Goal: Communication & Community: Answer question/provide support

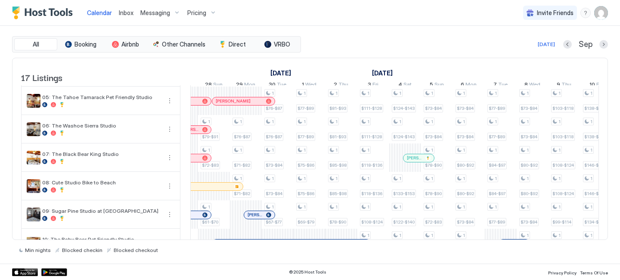
scroll to position [109, 0]
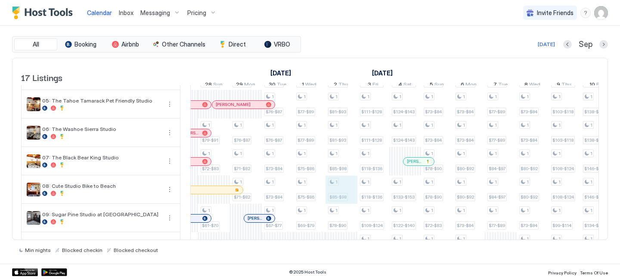
click at [342, 199] on div "1 $69-$79 1 $69-$79 1 $66-$76 1 $69-$79 1 $66-$76 1 $69-$79 1 $57-$66 1 $63-$72…" at bounding box center [469, 218] width 1689 height 483
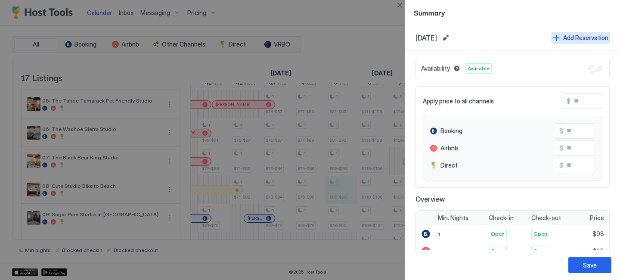
click at [566, 39] on div "Add Reservation" at bounding box center [585, 37] width 45 height 9
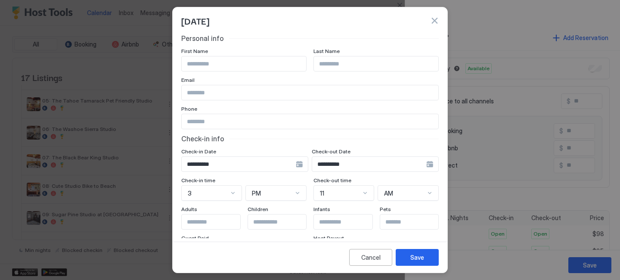
click at [422, 165] on div "**********" at bounding box center [375, 163] width 127 height 15
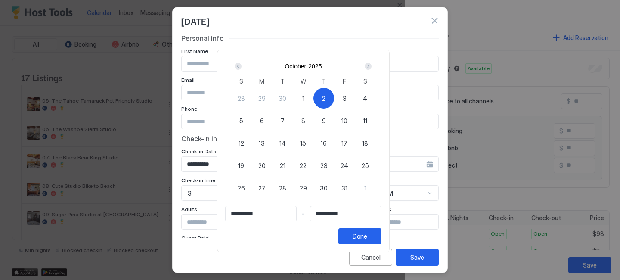
click at [243, 121] on span "5" at bounding box center [241, 120] width 4 height 9
type input "**********"
click at [331, 96] on div "2" at bounding box center [323, 98] width 21 height 21
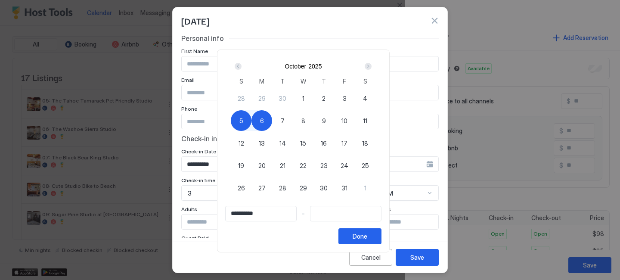
type input "**********"
click at [237, 122] on div "5" at bounding box center [241, 120] width 21 height 21
type input "**********"
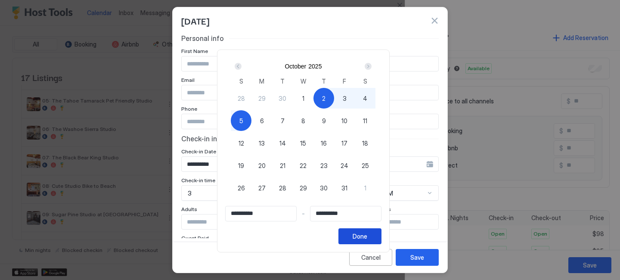
click at [366, 235] on div "Done" at bounding box center [360, 236] width 15 height 9
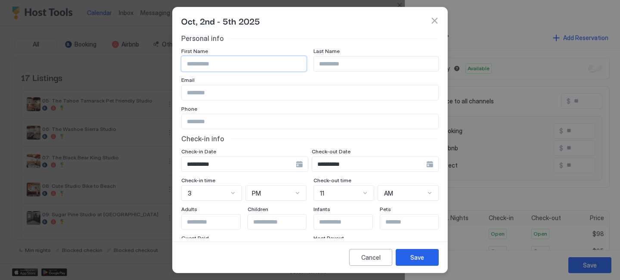
click at [210, 62] on input "Input Field" at bounding box center [244, 63] width 124 height 15
type input "******"
click at [333, 66] on input "Input Field" at bounding box center [376, 63] width 124 height 15
paste input "*******"
type input "*******"
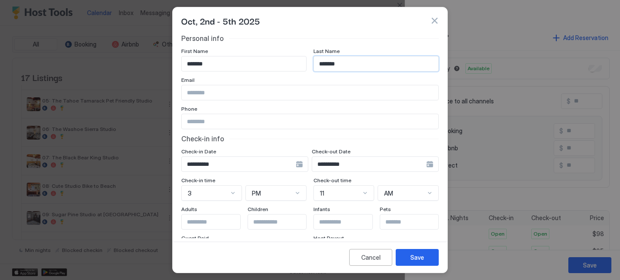
click at [252, 82] on div "Email" at bounding box center [309, 81] width 257 height 8
click at [249, 117] on input "Input Field" at bounding box center [310, 121] width 257 height 15
paste input "**********"
type input "**********"
click at [422, 256] on div "Save" at bounding box center [417, 257] width 14 height 9
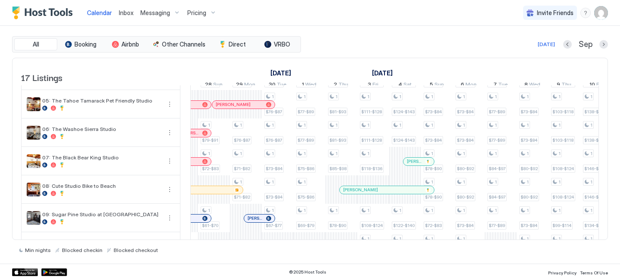
click at [366, 193] on div at bounding box center [365, 189] width 7 height 7
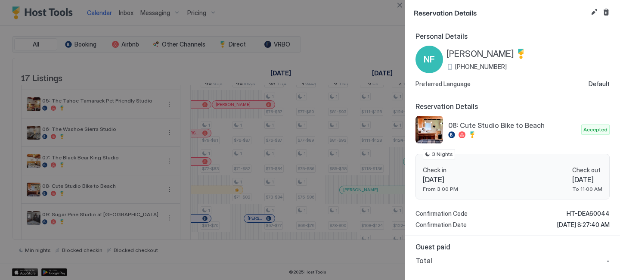
scroll to position [28, 0]
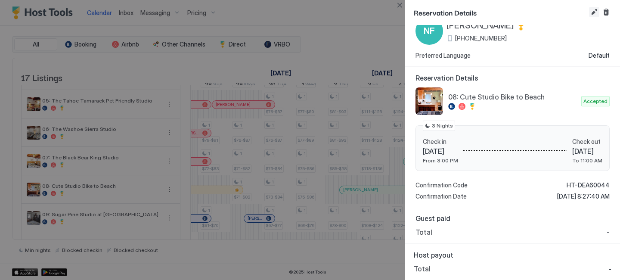
click at [592, 11] on button "Edit reservation" at bounding box center [594, 12] width 10 height 10
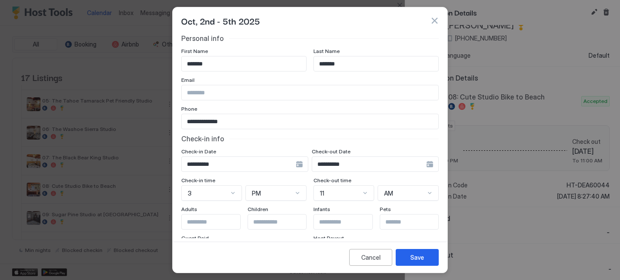
click at [219, 87] on input "Input Field" at bounding box center [310, 92] width 257 height 15
paste input "**********"
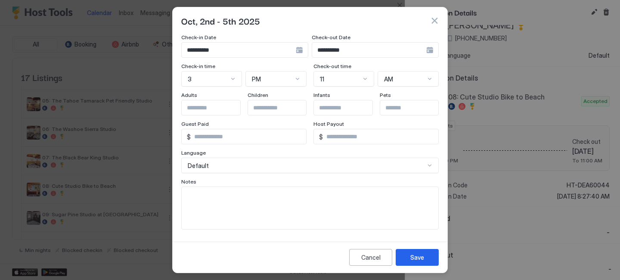
type input "**********"
click at [211, 201] on textarea "Input Field" at bounding box center [310, 208] width 257 height 42
type textarea "**********"
click at [436, 249] on button "Save" at bounding box center [417, 257] width 43 height 17
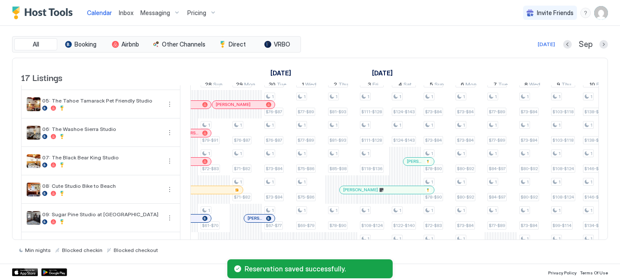
click at [0, 0] on div at bounding box center [0, 0] width 0 height 0
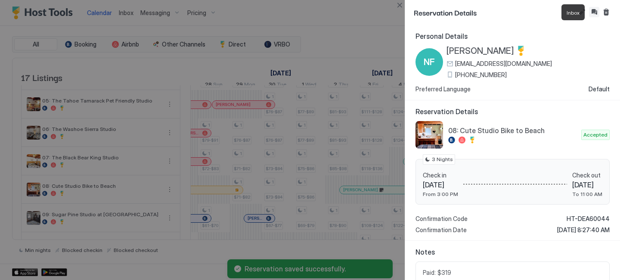
click at [595, 9] on button "Inbox" at bounding box center [594, 12] width 10 height 10
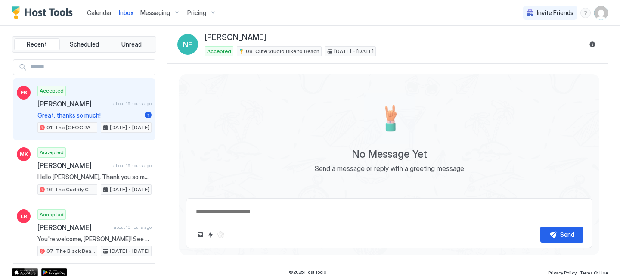
click at [106, 116] on span "Great, thanks so much!" at bounding box center [89, 116] width 104 height 8
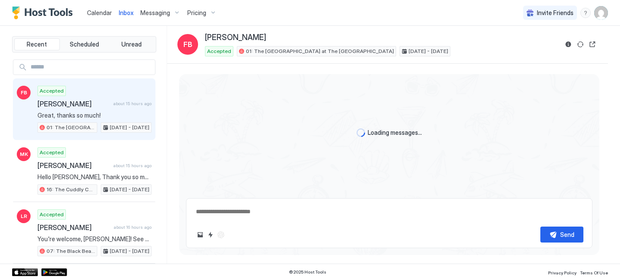
scroll to position [282, 0]
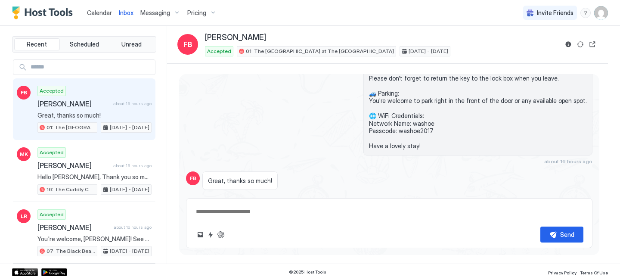
click at [95, 7] on div "Calendar" at bounding box center [100, 13] width 32 height 16
click at [95, 2] on button "Calendar" at bounding box center [100, 12] width 32 height 25
click at [58, 8] on img "Host Tools Logo" at bounding box center [44, 12] width 65 height 13
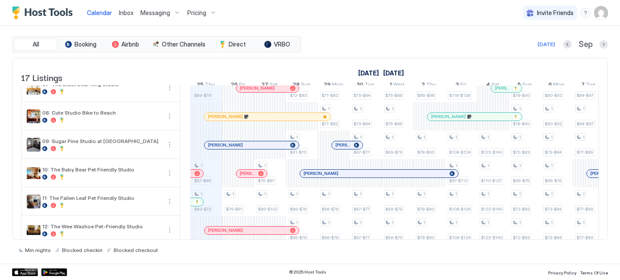
scroll to position [185, 0]
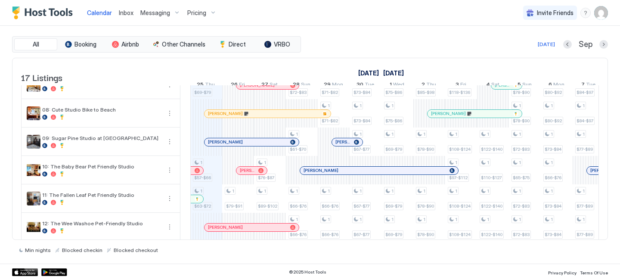
click at [464, 117] on div at bounding box center [464, 113] width 7 height 7
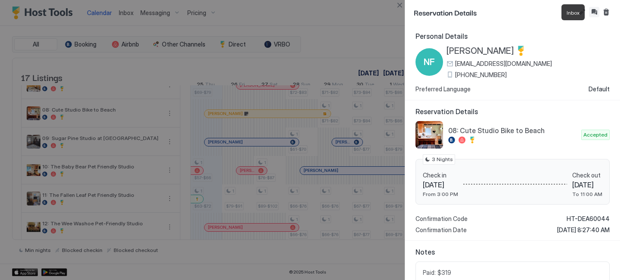
click at [596, 13] on button "Inbox" at bounding box center [594, 12] width 10 height 10
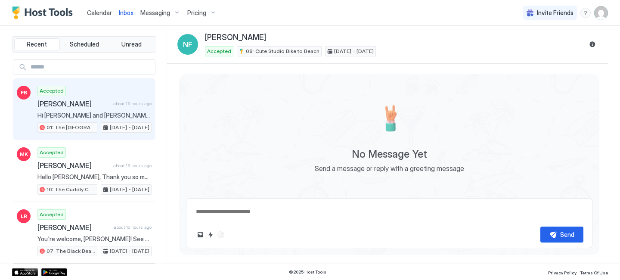
click at [104, 110] on div "Accepted [PERSON_NAME] about 15 hours ago Hi [PERSON_NAME] and [PERSON_NAME], m…" at bounding box center [94, 109] width 114 height 47
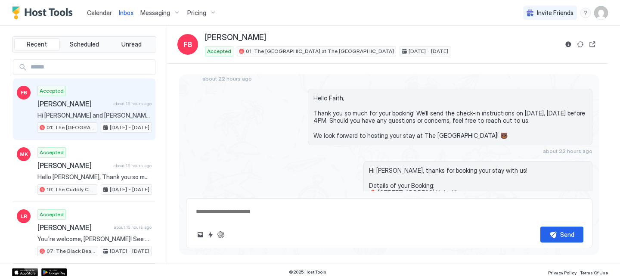
scroll to position [84, 0]
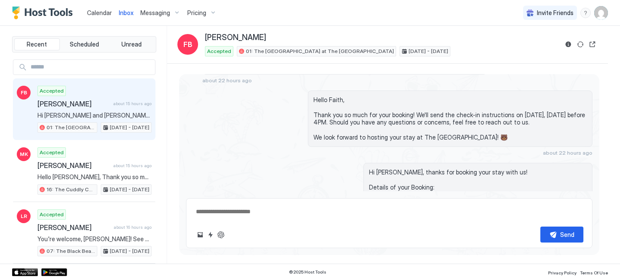
click at [88, 11] on span "Calendar" at bounding box center [99, 12] width 25 height 7
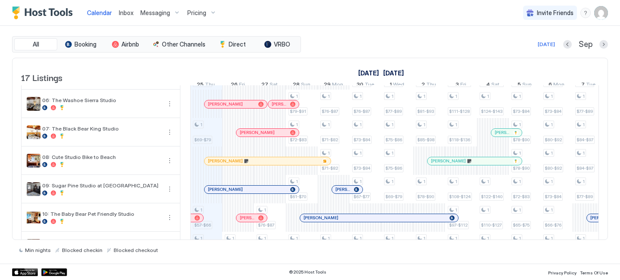
scroll to position [139, 0]
click at [450, 164] on div "[PERSON_NAME]" at bounding box center [475, 160] width 94 height 8
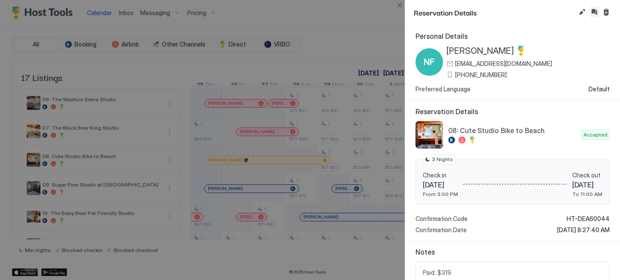
click at [595, 13] on button "Inbox" at bounding box center [594, 12] width 10 height 10
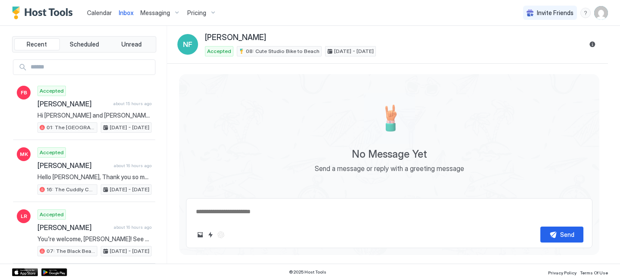
type textarea "*"
click at [95, 9] on span "Calendar" at bounding box center [99, 12] width 25 height 7
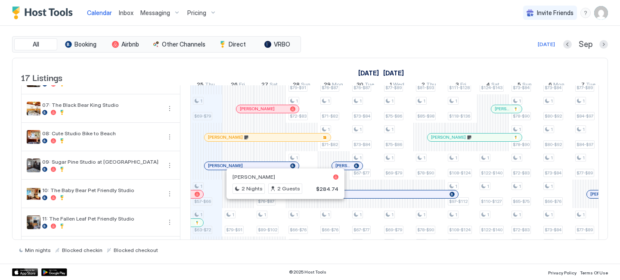
scroll to position [167, 0]
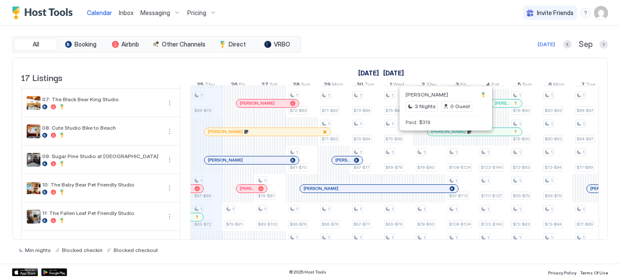
click at [438, 135] on div at bounding box center [438, 131] width 7 height 7
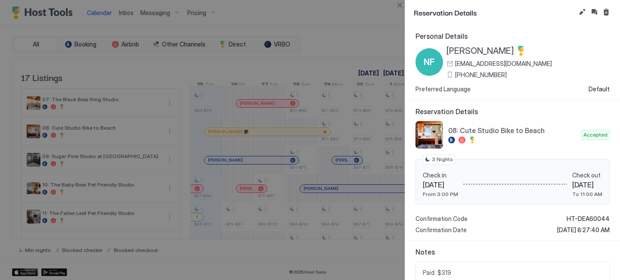
scroll to position [84, 0]
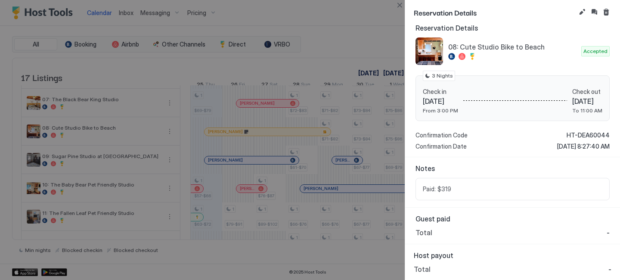
click at [600, 231] on div "Total -" at bounding box center [512, 232] width 194 height 9
click at [580, 11] on button "Edit reservation" at bounding box center [582, 12] width 10 height 10
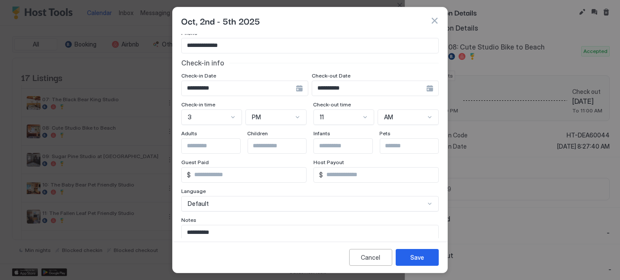
scroll to position [114, 0]
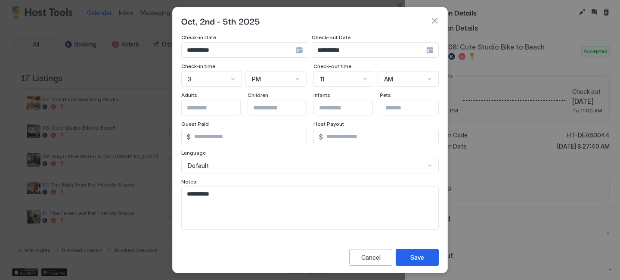
click at [440, 24] on div "Oct, 2nd - 5th 2025" at bounding box center [310, 20] width 275 height 27
click at [432, 19] on button "button" at bounding box center [434, 20] width 9 height 9
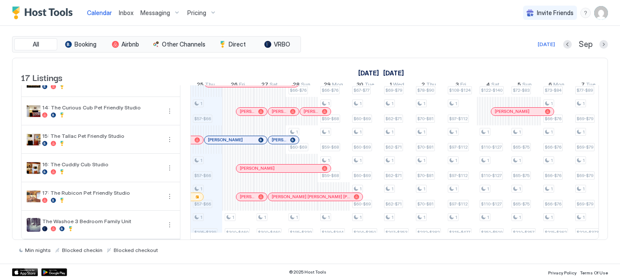
scroll to position [342, 0]
click at [227, 136] on div at bounding box center [226, 139] width 7 height 7
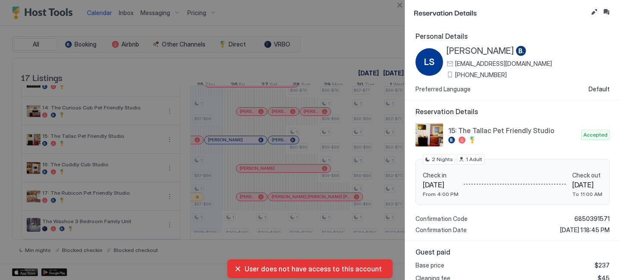
click at [470, 74] on span "[PHONE_NUMBER]" at bounding box center [481, 75] width 52 height 8
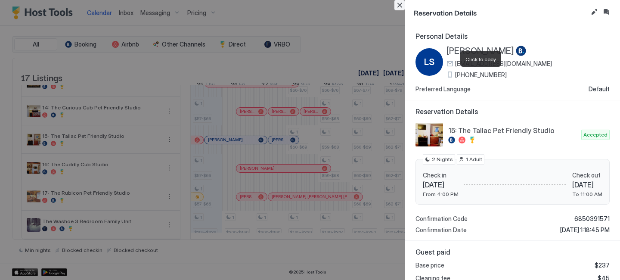
click at [394, 1] on button "Close" at bounding box center [399, 5] width 10 height 10
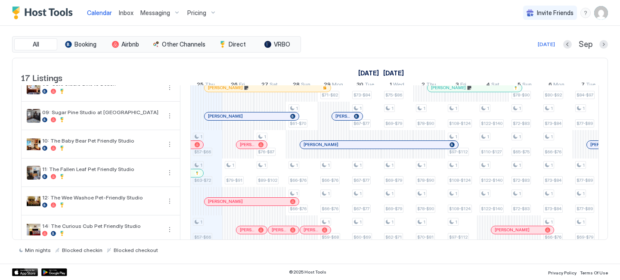
scroll to position [194, 0]
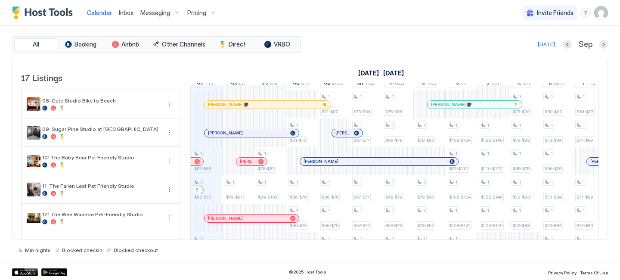
click at [220, 136] on div at bounding box center [220, 133] width 7 height 7
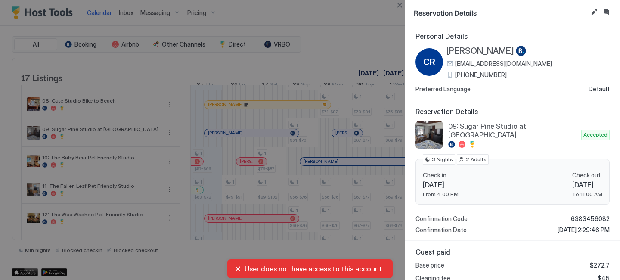
click at [462, 78] on div "CR [PERSON_NAME] [EMAIL_ADDRESS][DOMAIN_NAME] [PHONE_NUMBER] Preferred Language…" at bounding box center [512, 69] width 194 height 47
click at [465, 73] on span "[PHONE_NUMBER]" at bounding box center [481, 75] width 52 height 8
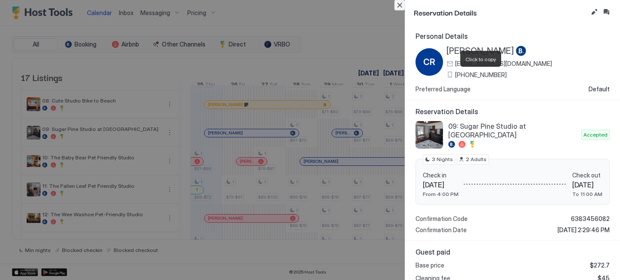
click at [400, 3] on button "Close" at bounding box center [399, 5] width 10 height 10
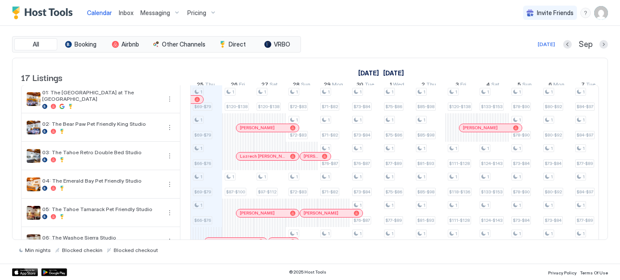
scroll to position [0, 0]
